Goal: Task Accomplishment & Management: Complete application form

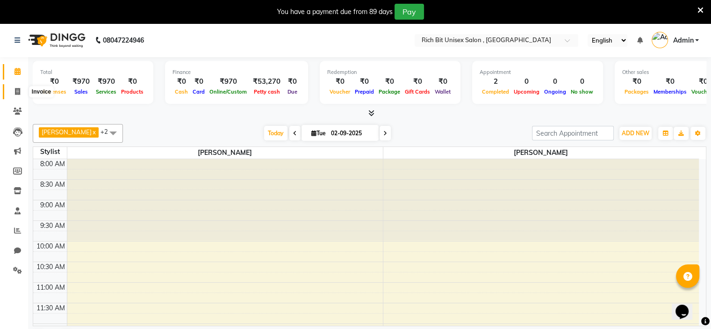
click at [15, 90] on icon at bounding box center [17, 91] width 5 height 7
select select "7834"
select select "service"
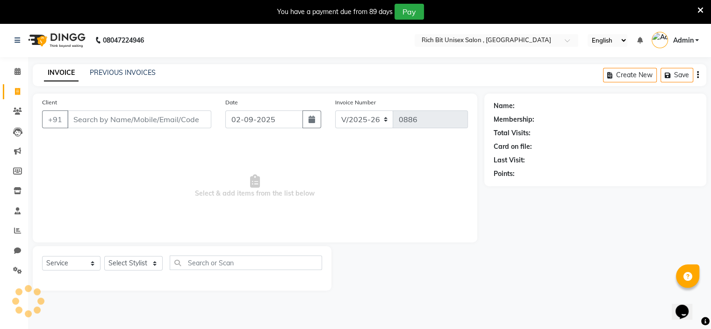
click at [103, 121] on input "Client" at bounding box center [139, 119] width 144 height 18
type input "7972377005"
click at [185, 120] on span "Add Client" at bounding box center [187, 119] width 37 height 9
select select "22"
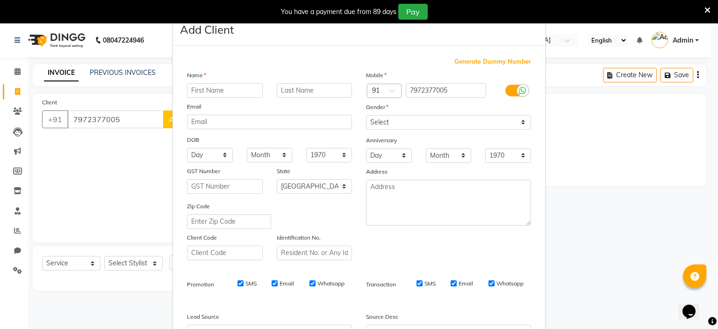
click at [195, 92] on input "text" at bounding box center [225, 90] width 76 height 14
type input "Sahil"
